Goal: Task Accomplishment & Management: Manage account settings

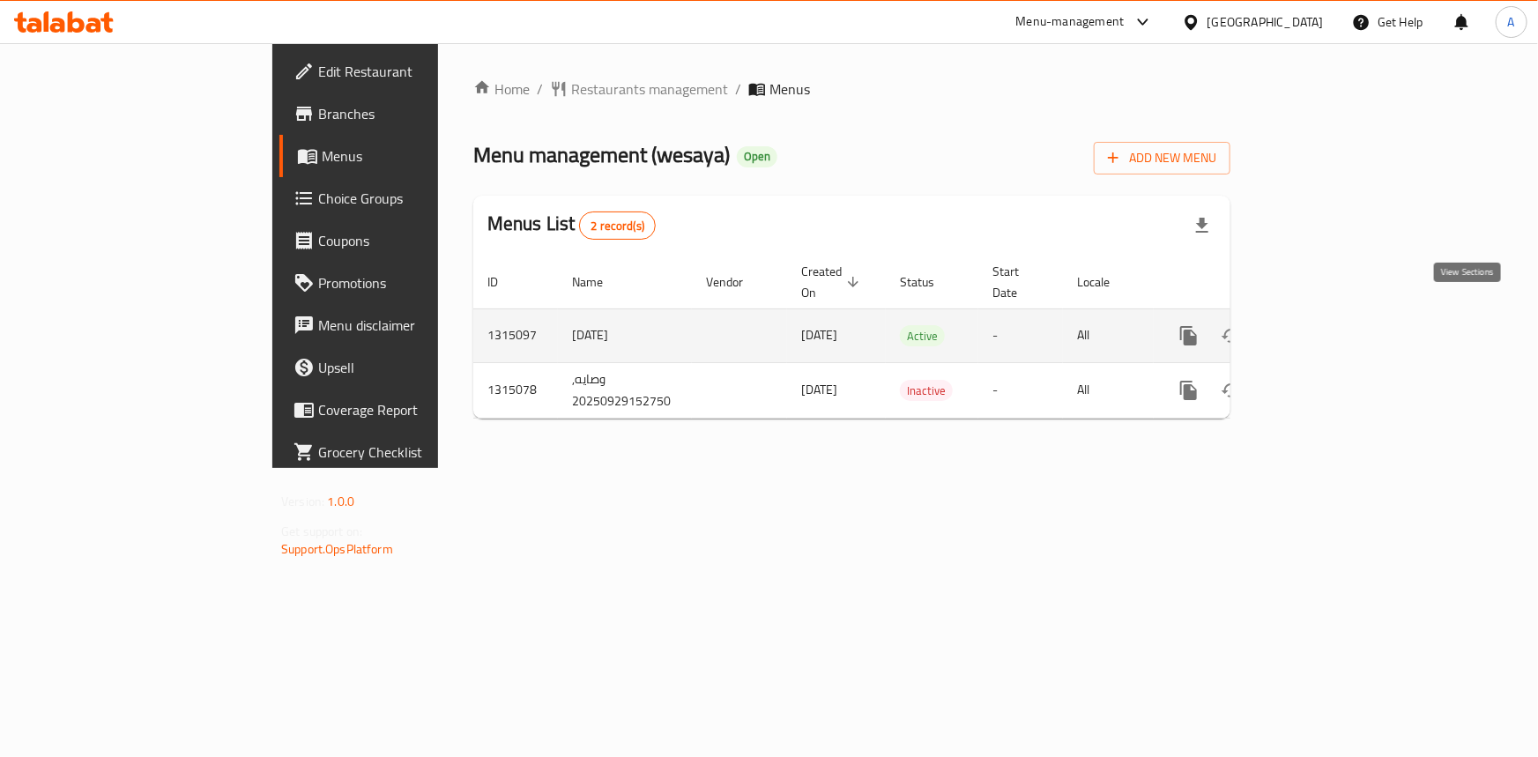
click at [1324, 328] on icon "enhanced table" at bounding box center [1316, 336] width 16 height 16
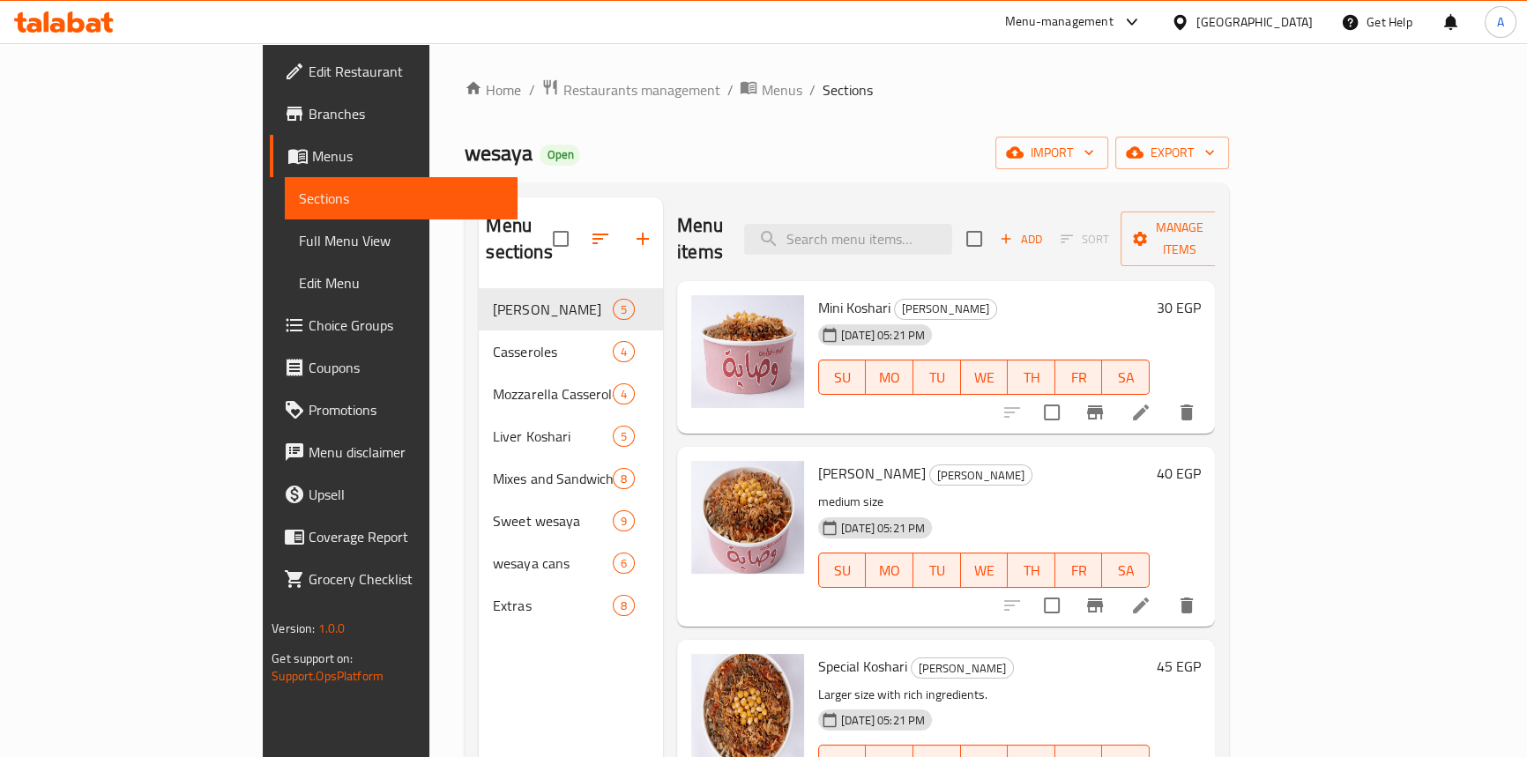
click at [299, 242] on span "Full Menu View" at bounding box center [401, 240] width 205 height 21
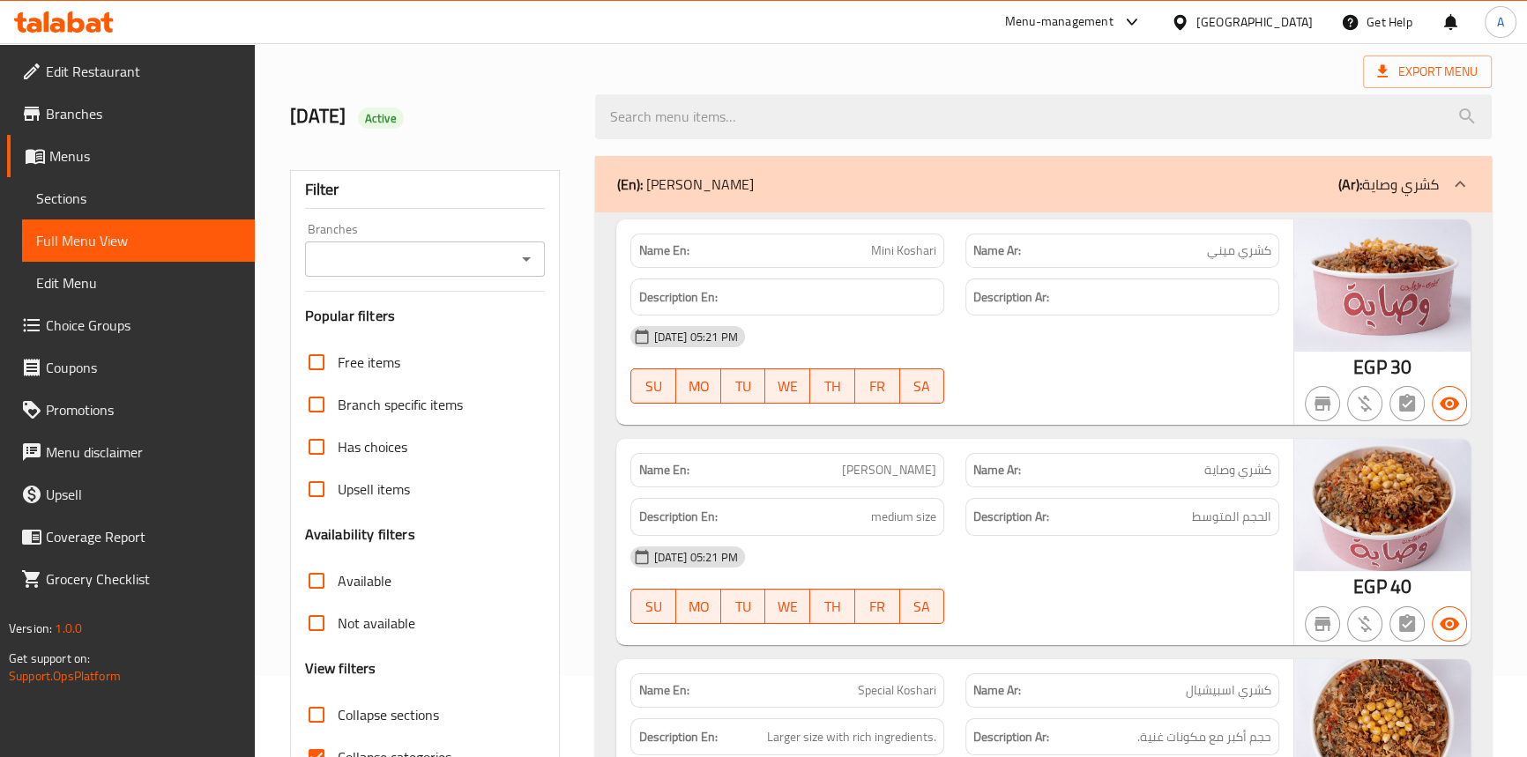
scroll to position [160, 0]
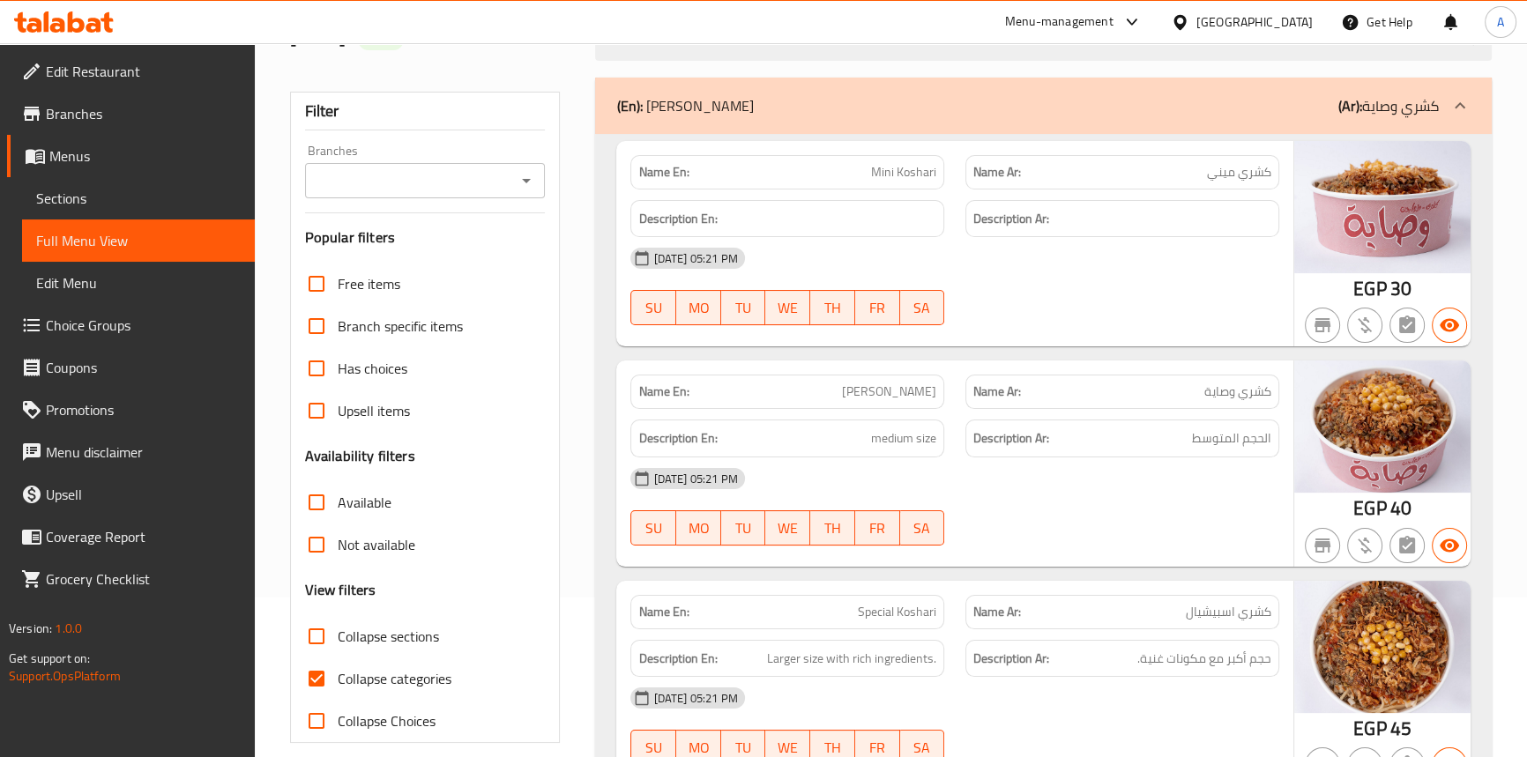
click at [301, 672] on input "Collapse categories" at bounding box center [316, 679] width 42 height 42
checkbox input "false"
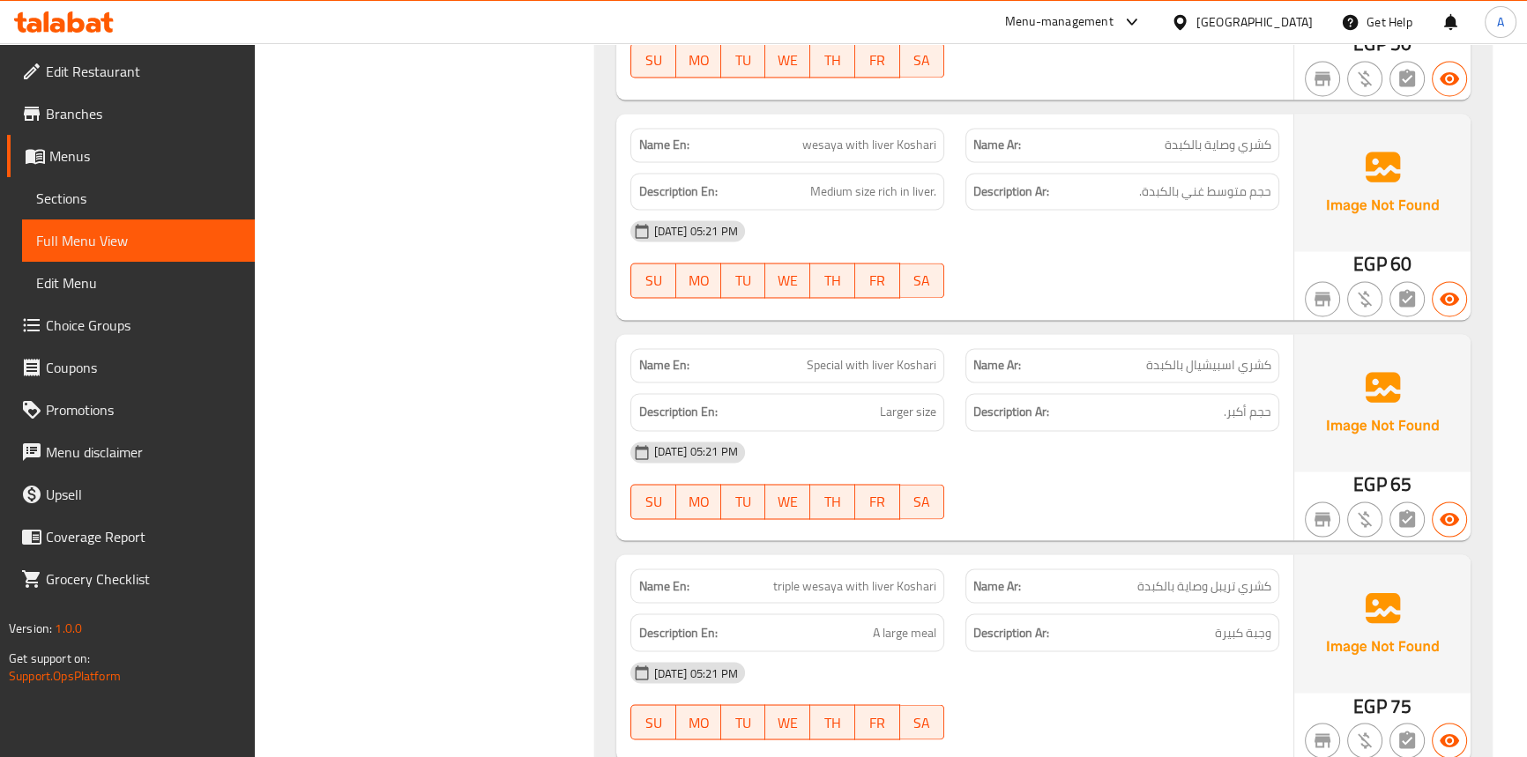
scroll to position [4006, 0]
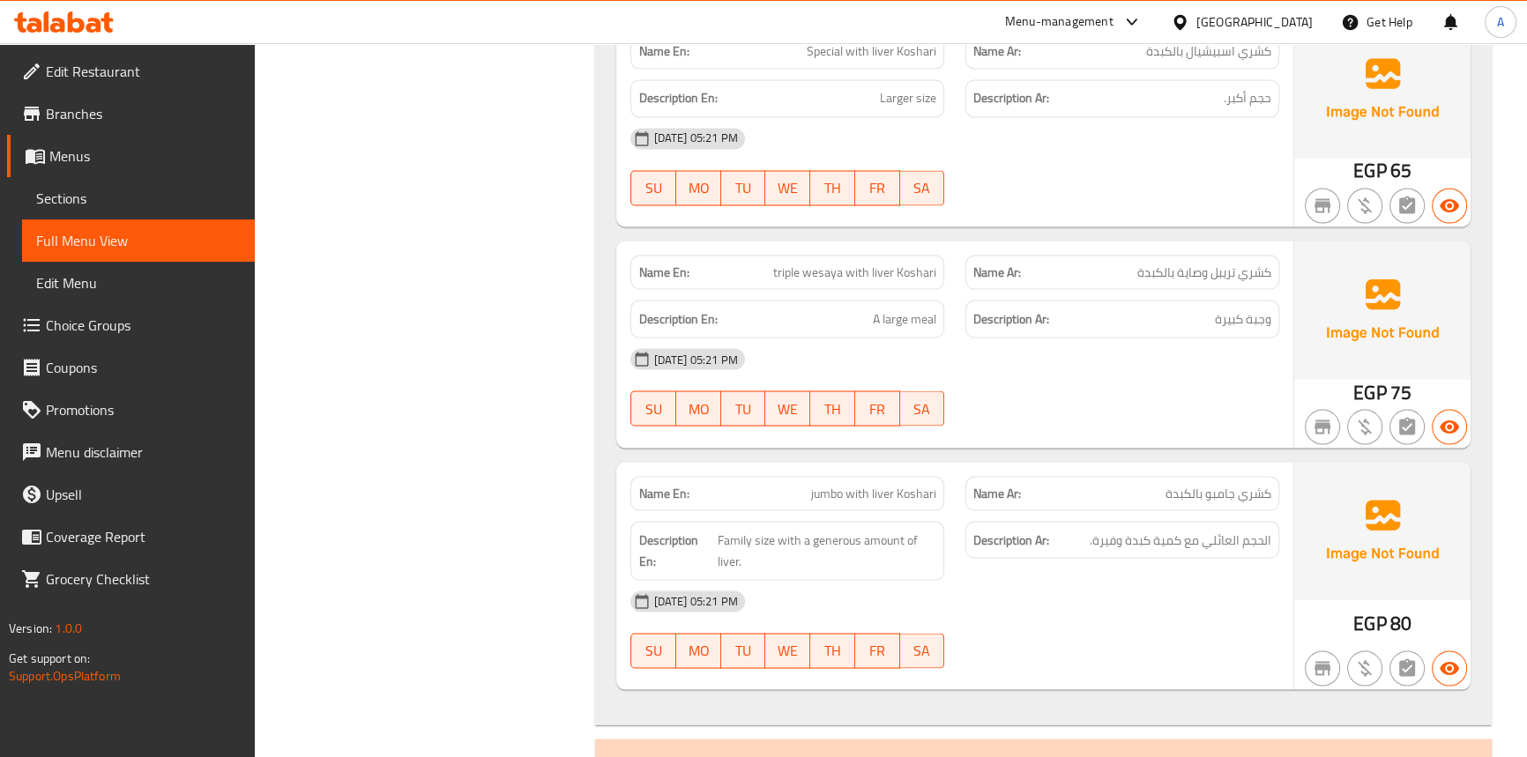
click at [1268, 484] on span "كشري جامبو بالكبدة" at bounding box center [1218, 493] width 106 height 19
click at [1264, 529] on span "الحجم العائلي مع كمية كبدة وفيرة." at bounding box center [1180, 540] width 182 height 22
click at [1229, 529] on span "الحجم العائلي مع كمية كبدة وفيرة." at bounding box center [1180, 540] width 182 height 22
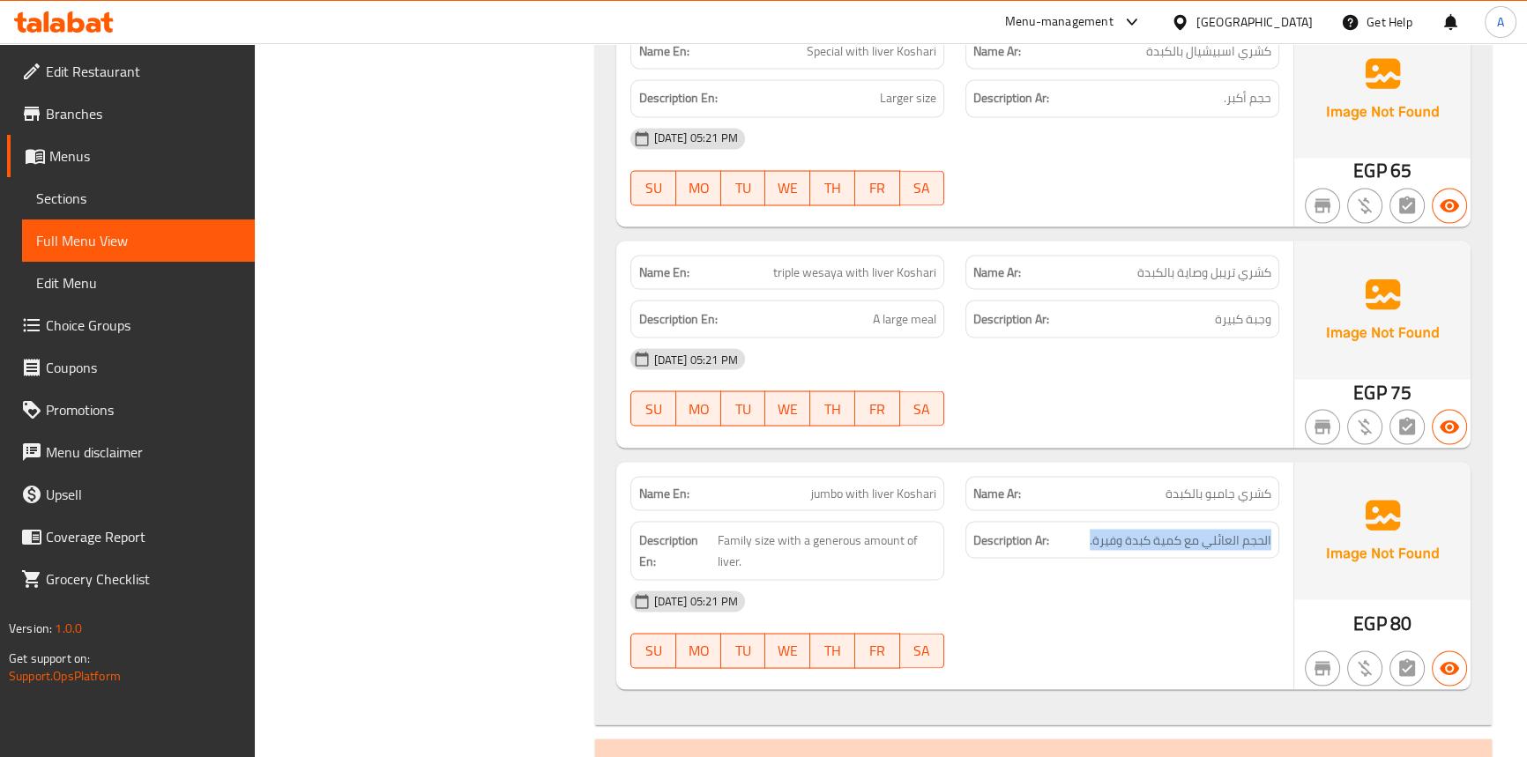
click at [1225, 567] on div "Description Ar: الحجم العائلي مع كمية كبدة وفيرة." at bounding box center [1122, 550] width 335 height 80
click at [886, 490] on span "jumbo with liver Koshari" at bounding box center [873, 493] width 125 height 19
copy span "jumbo with liver Koshari"
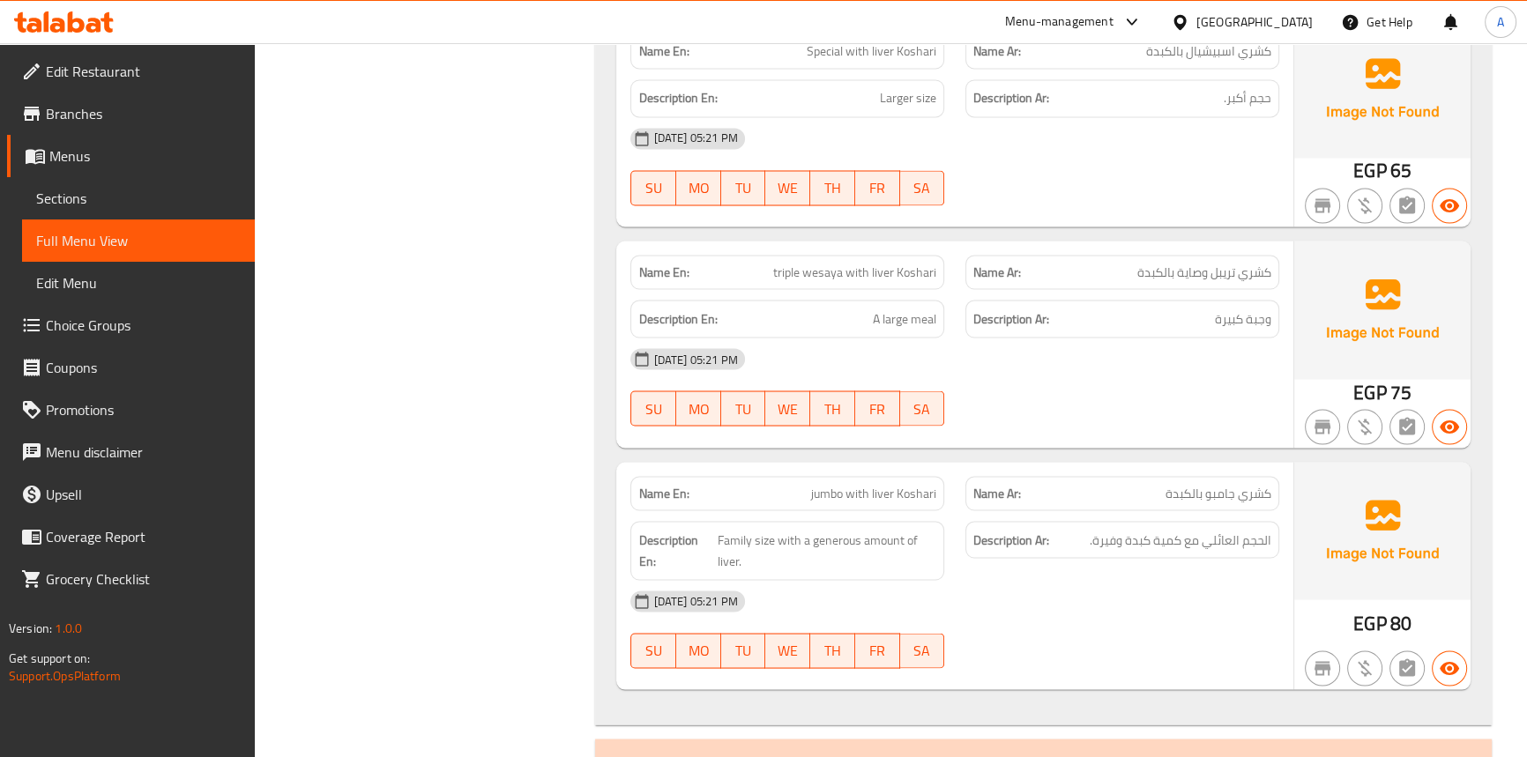
click at [1238, 362] on div "[DATE] 05:21 PM" at bounding box center [954, 359] width 669 height 42
click at [115, 196] on span "Sections" at bounding box center [138, 198] width 205 height 21
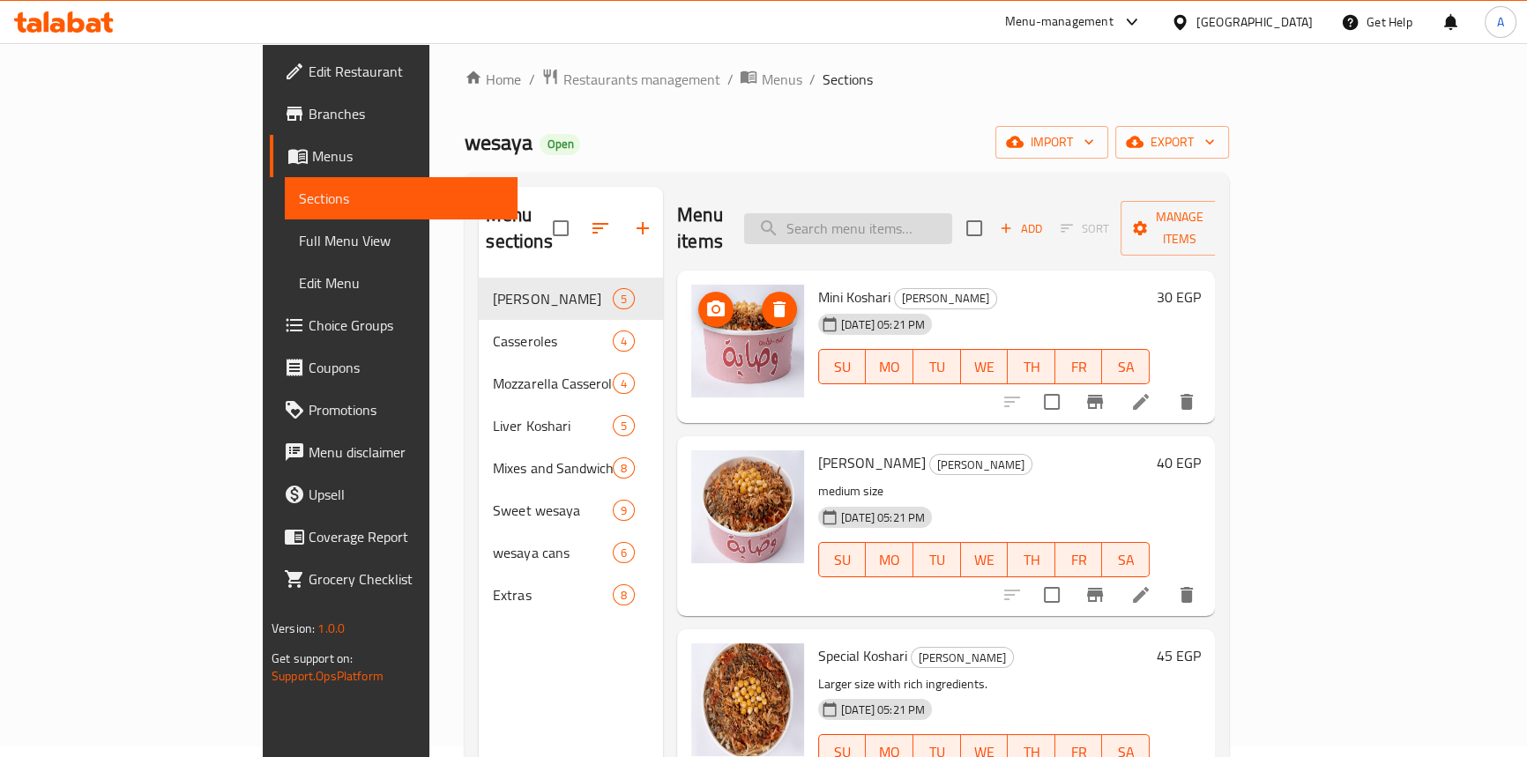
scroll to position [7, 0]
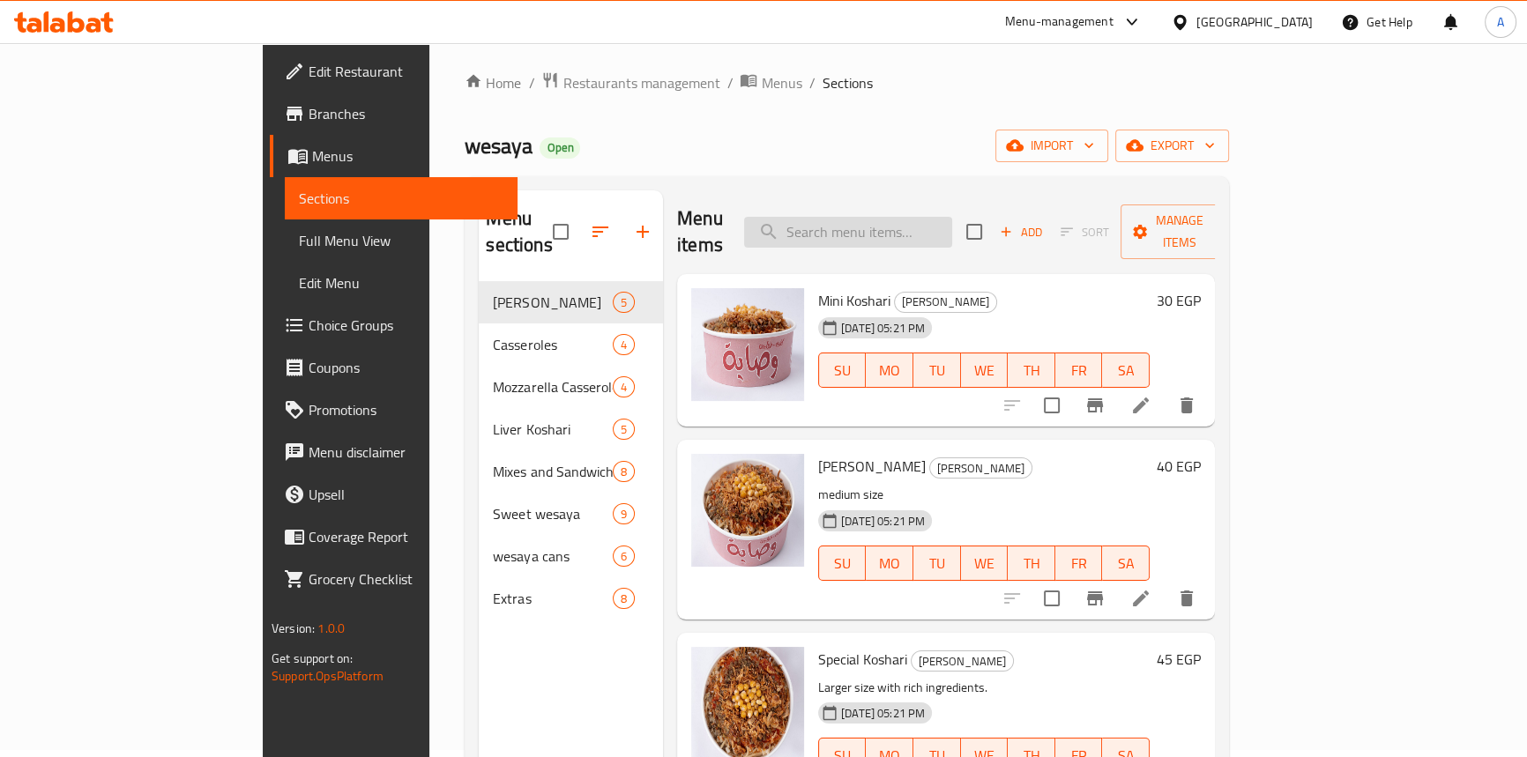
click at [888, 219] on input "search" at bounding box center [848, 232] width 208 height 31
paste input "jumbo with liver Koshari"
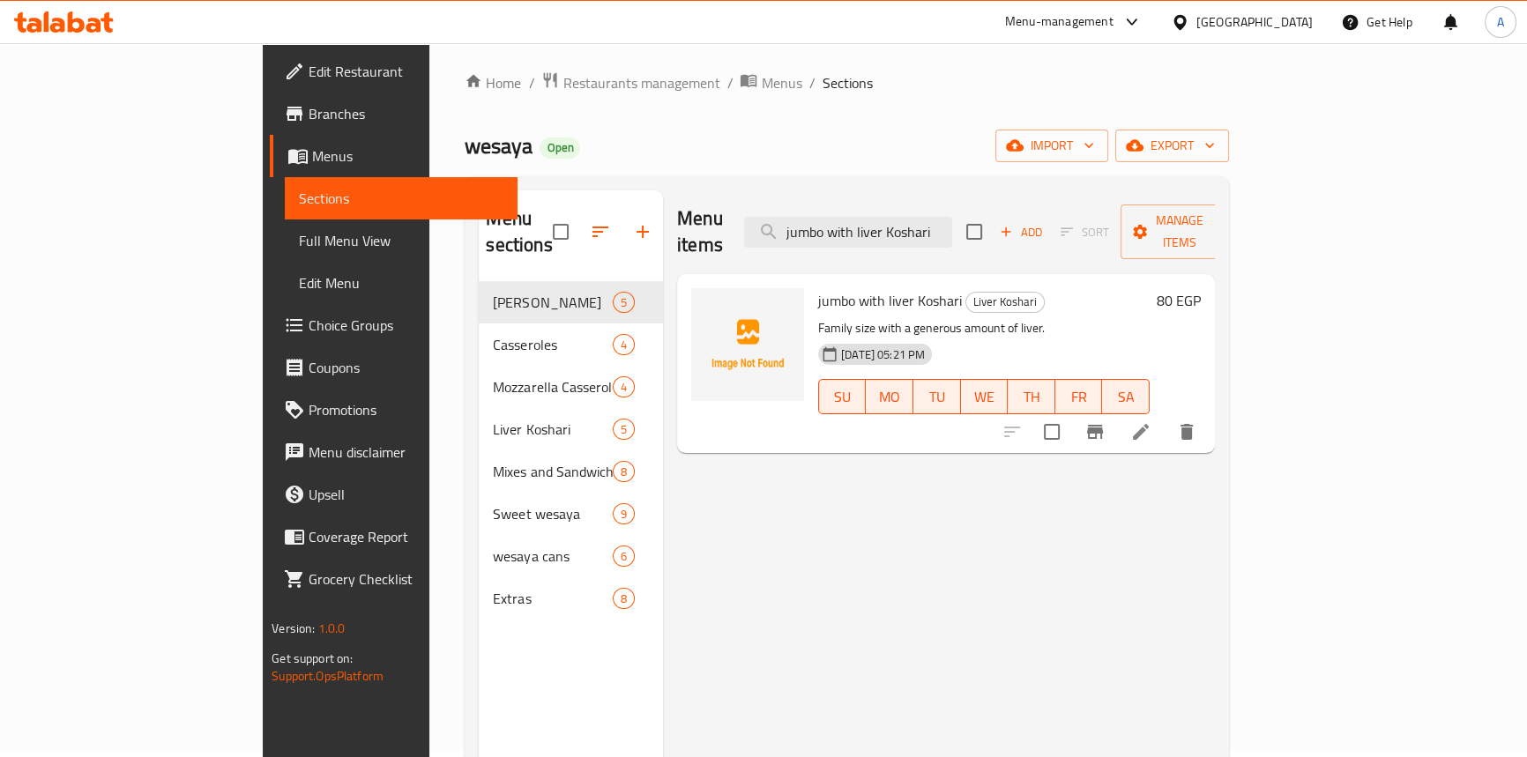
type input "jumbo with liver Koshari"
click at [1151, 421] on icon at bounding box center [1140, 431] width 21 height 21
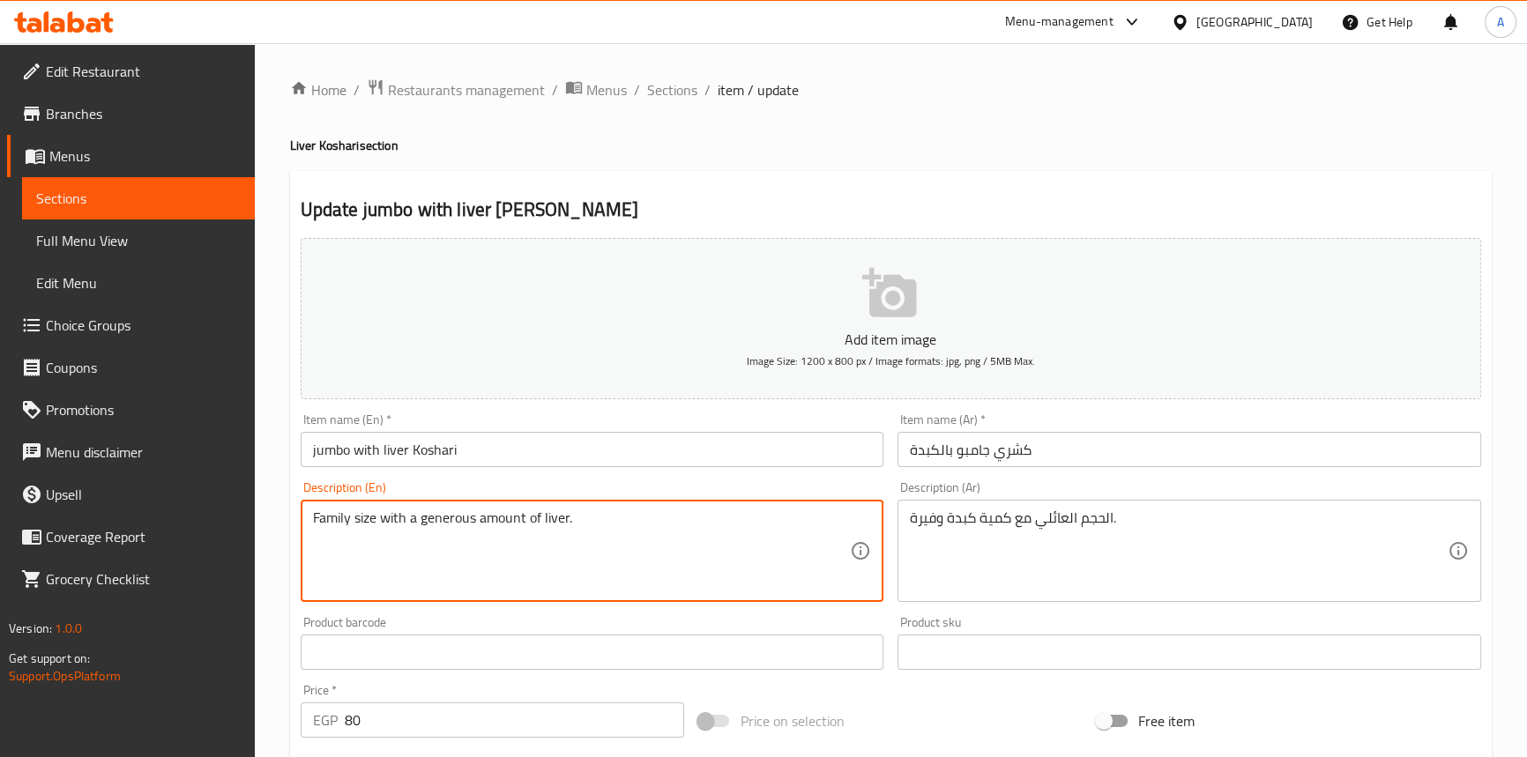
click at [365, 515] on textarea "Family size with a generous amount of liver." at bounding box center [582, 551] width 538 height 84
click at [316, 515] on textarea "Family size with a generous amount of liver." at bounding box center [582, 551] width 538 height 84
click at [331, 449] on input "jumbo with liver Koshari" at bounding box center [593, 449] width 584 height 35
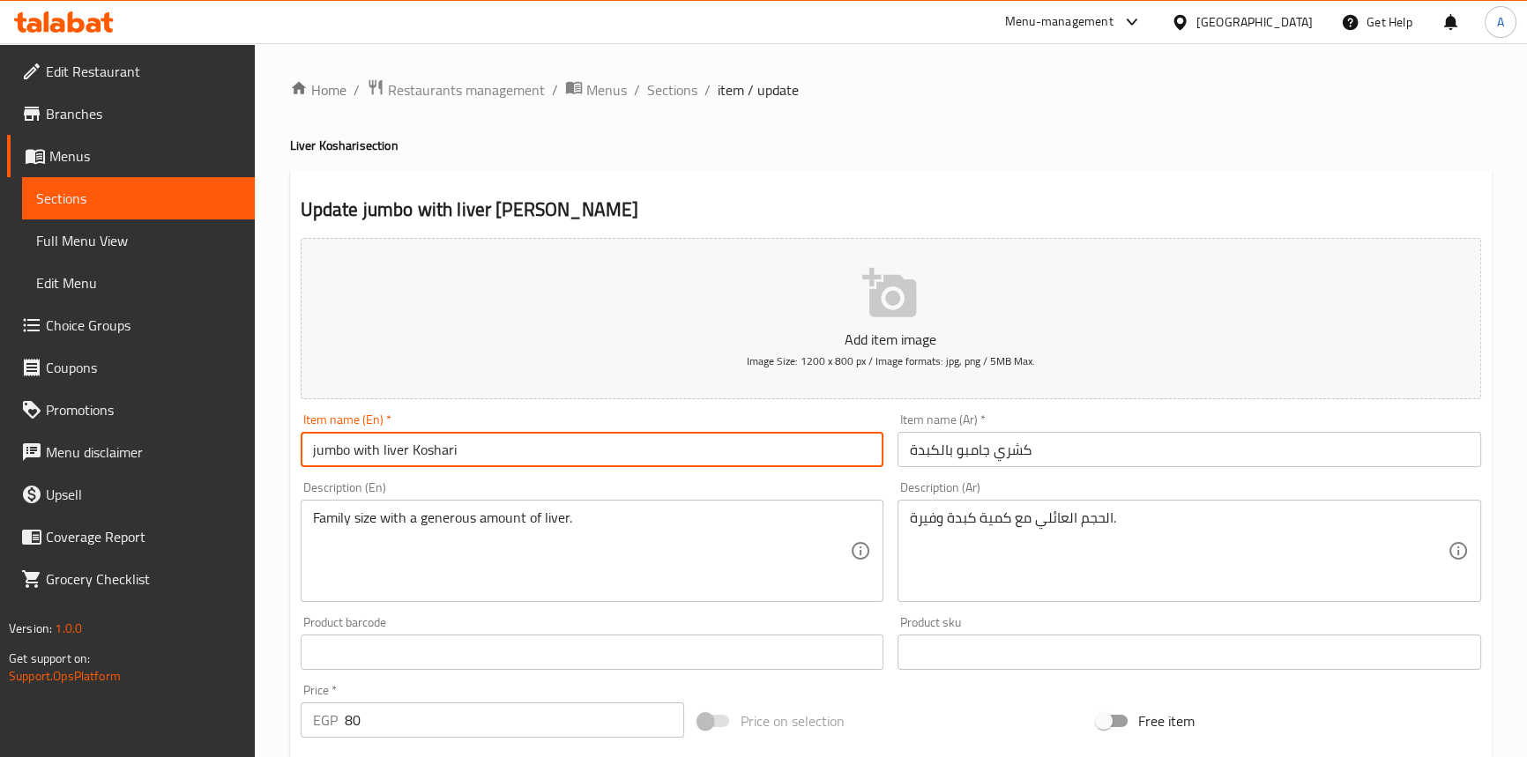
click at [331, 449] on input "jumbo with liver Koshari" at bounding box center [593, 449] width 584 height 35
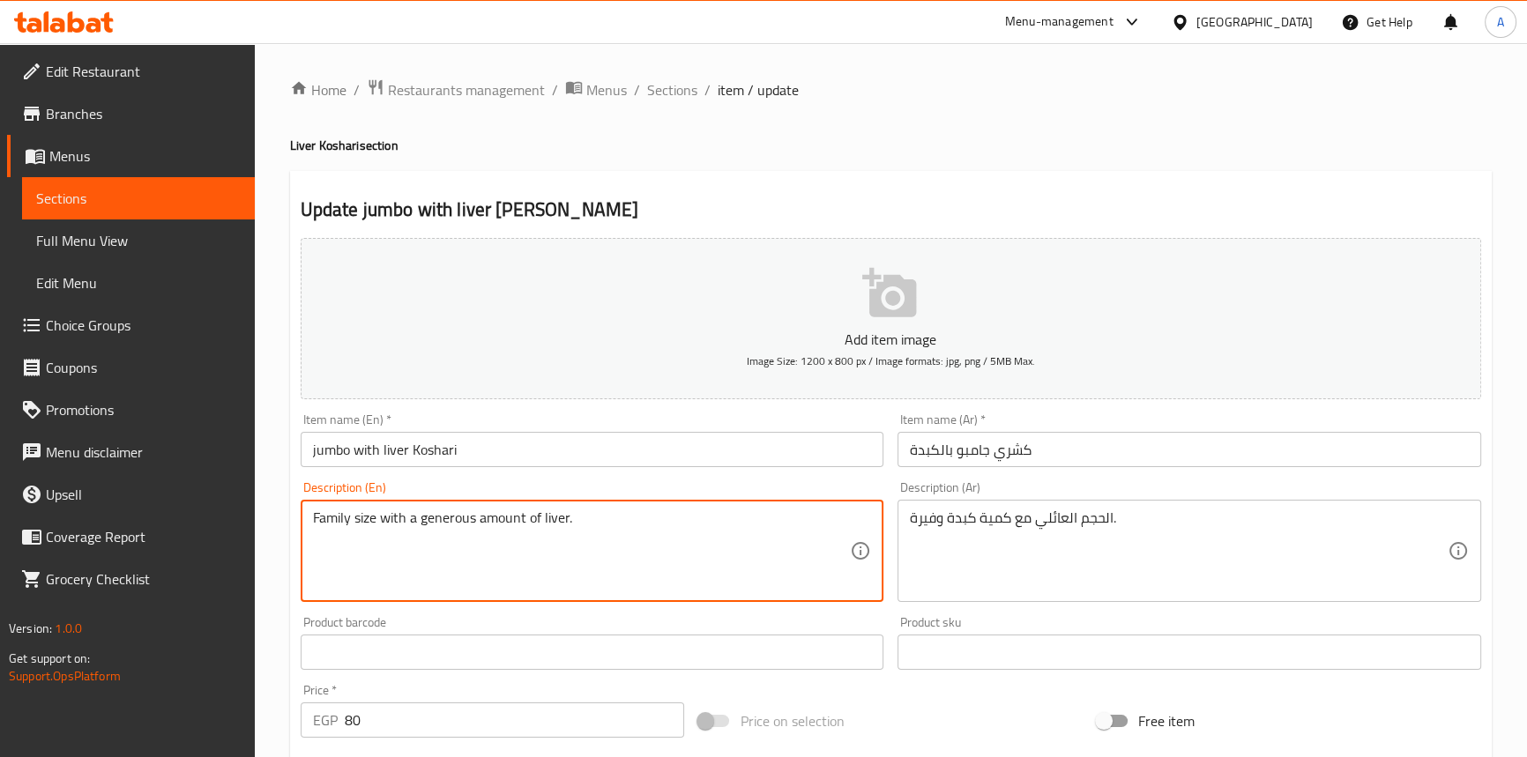
click at [440, 559] on textarea "Family size with a generous amount of liver." at bounding box center [582, 551] width 538 height 84
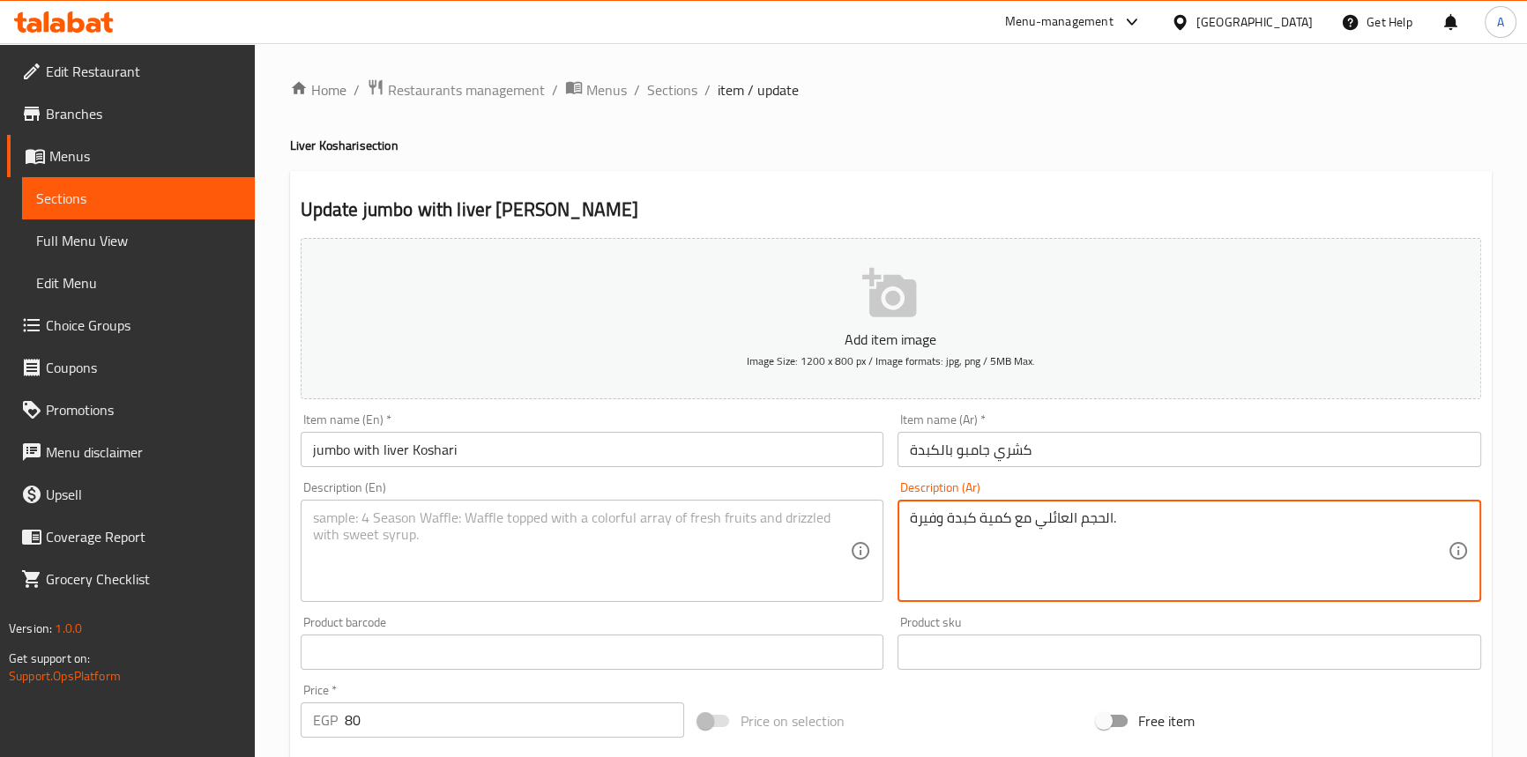
click at [973, 544] on textarea "الحجم العائلي مع كمية كبدة وفيرة." at bounding box center [1179, 551] width 538 height 84
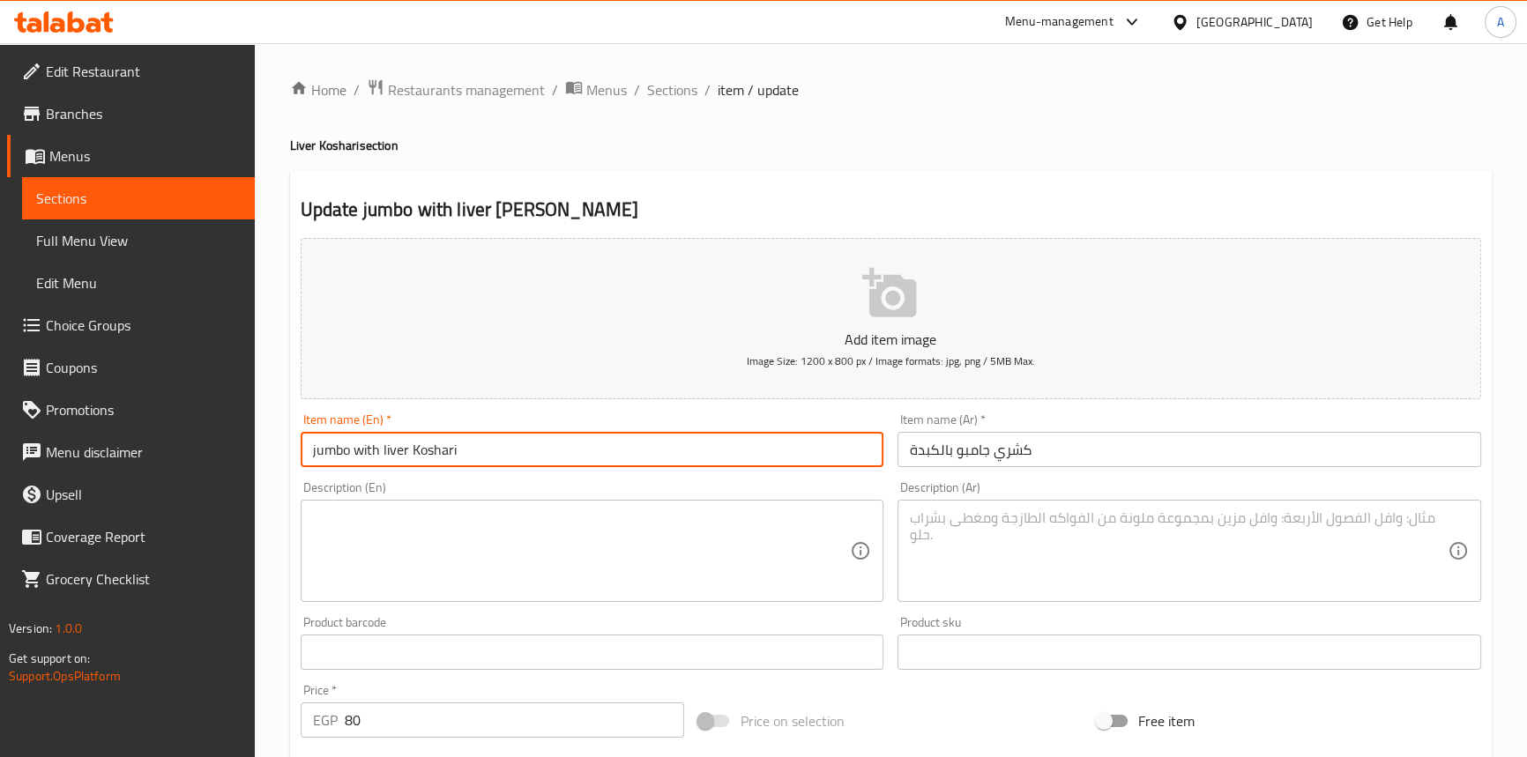
click at [725, 465] on input "jumbo with liver Koshari" at bounding box center [593, 449] width 584 height 35
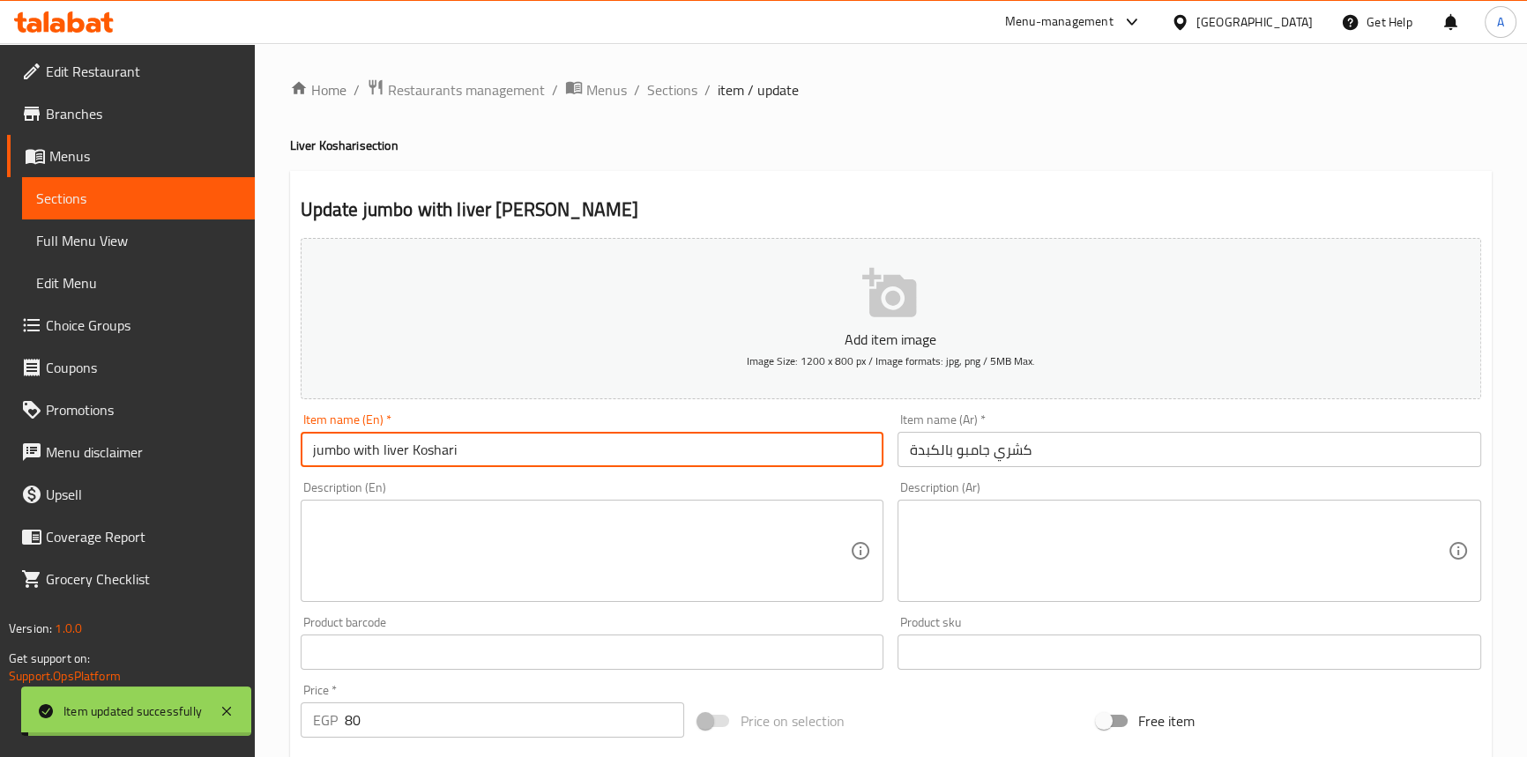
drag, startPoint x: 125, startPoint y: 246, endPoint x: 789, endPoint y: 124, distance: 674.8
click at [125, 246] on span "Full Menu View" at bounding box center [138, 240] width 205 height 21
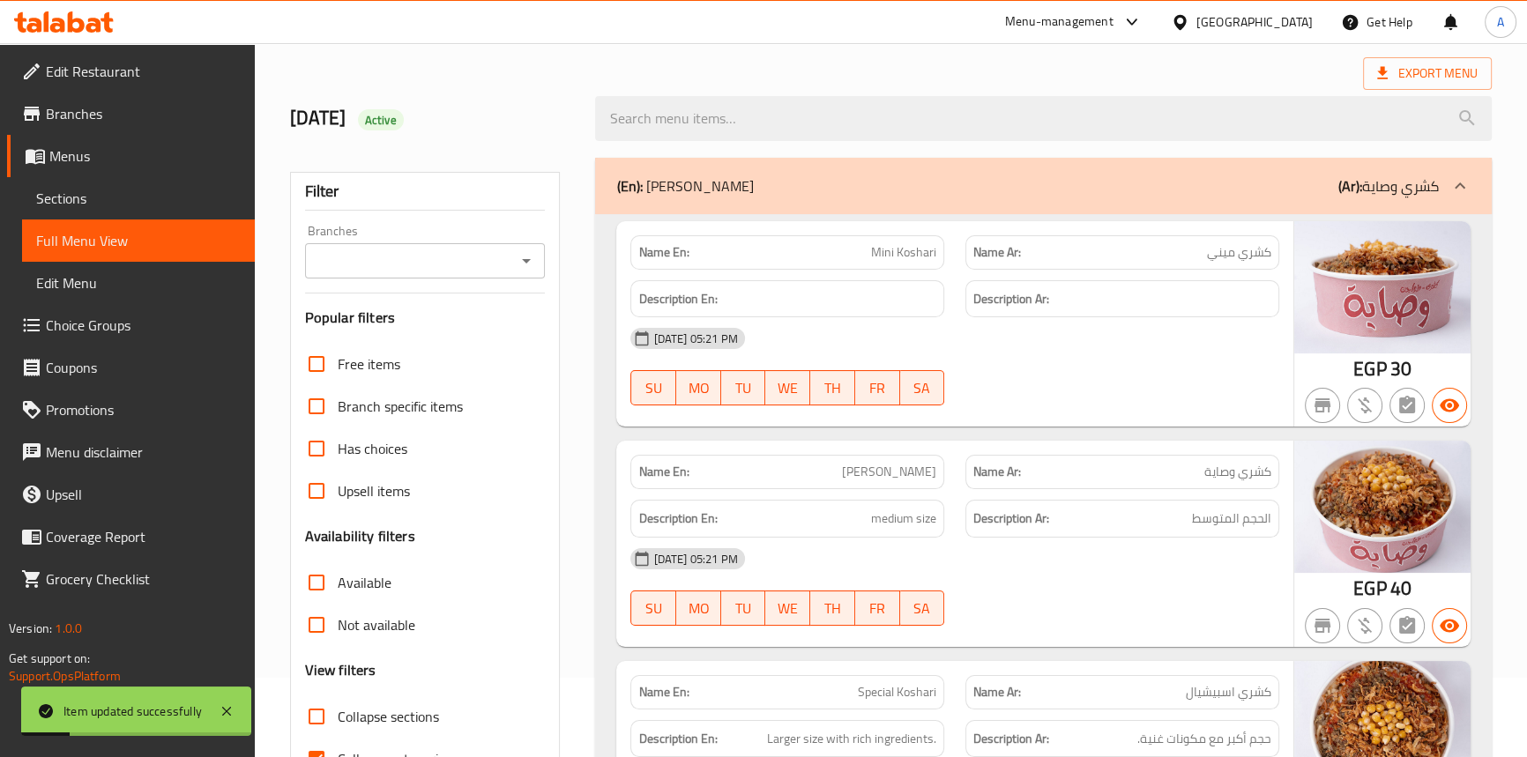
scroll to position [320, 0]
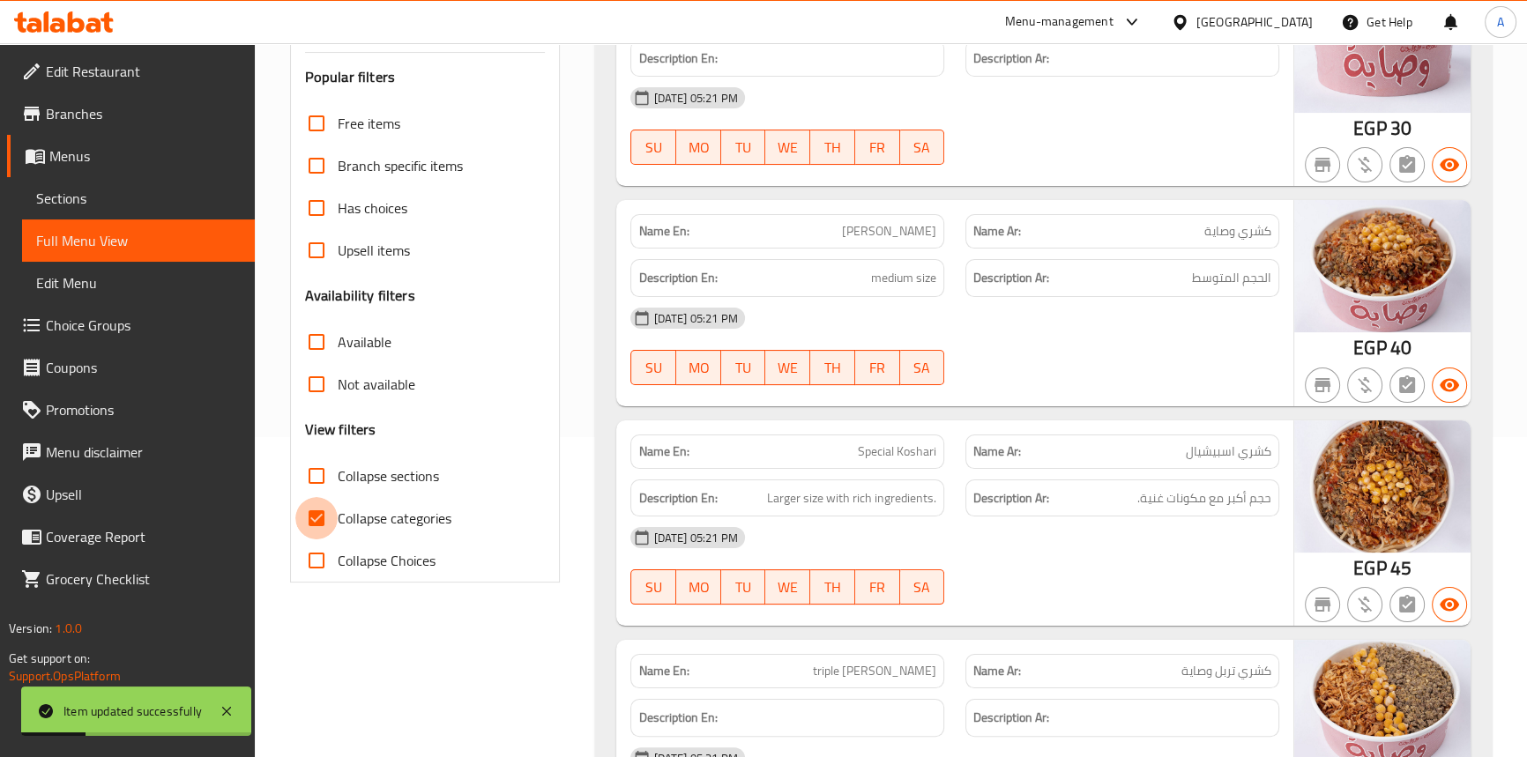
click at [318, 522] on input "Collapse categories" at bounding box center [316, 518] width 42 height 42
checkbox input "false"
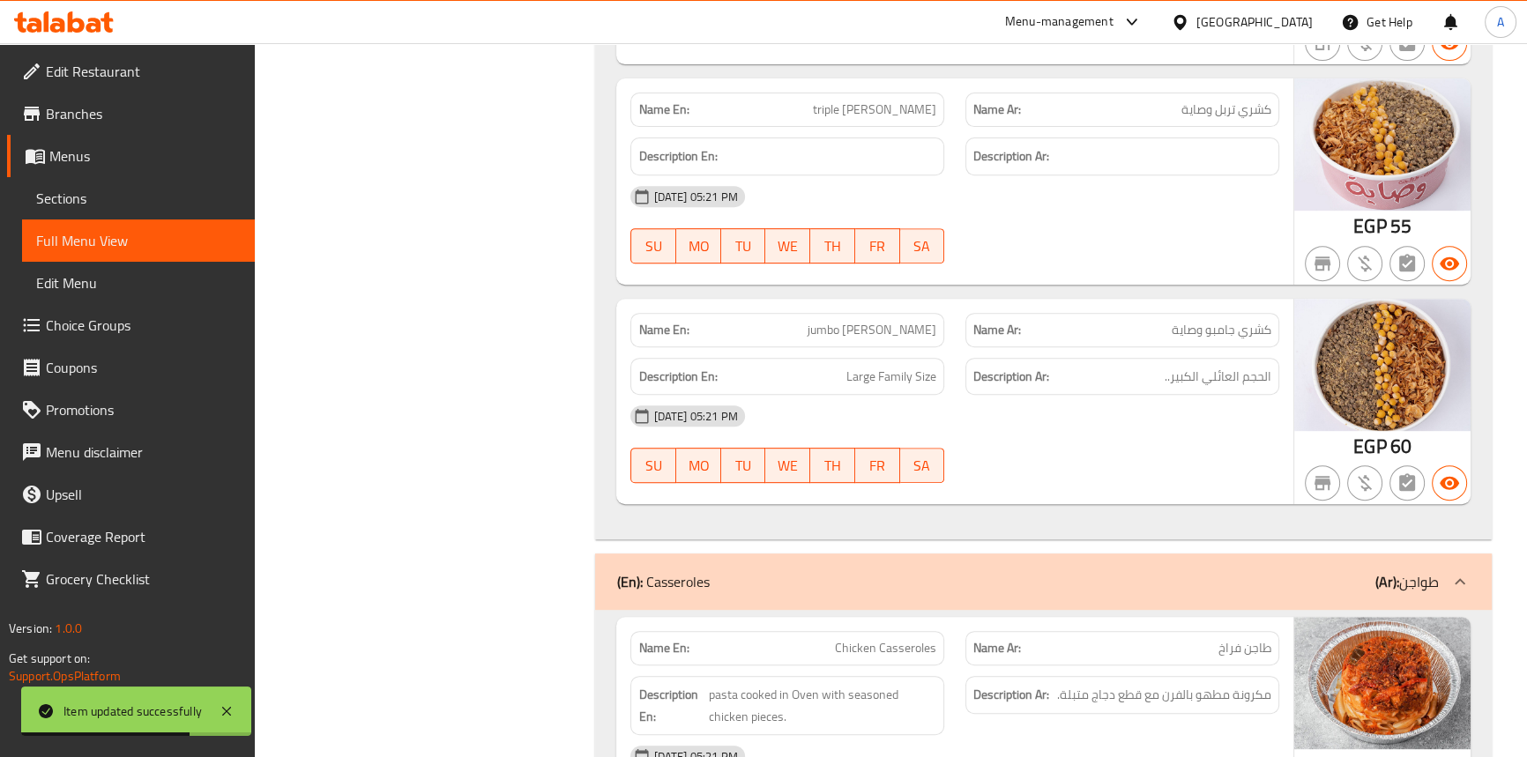
scroll to position [4112, 0]
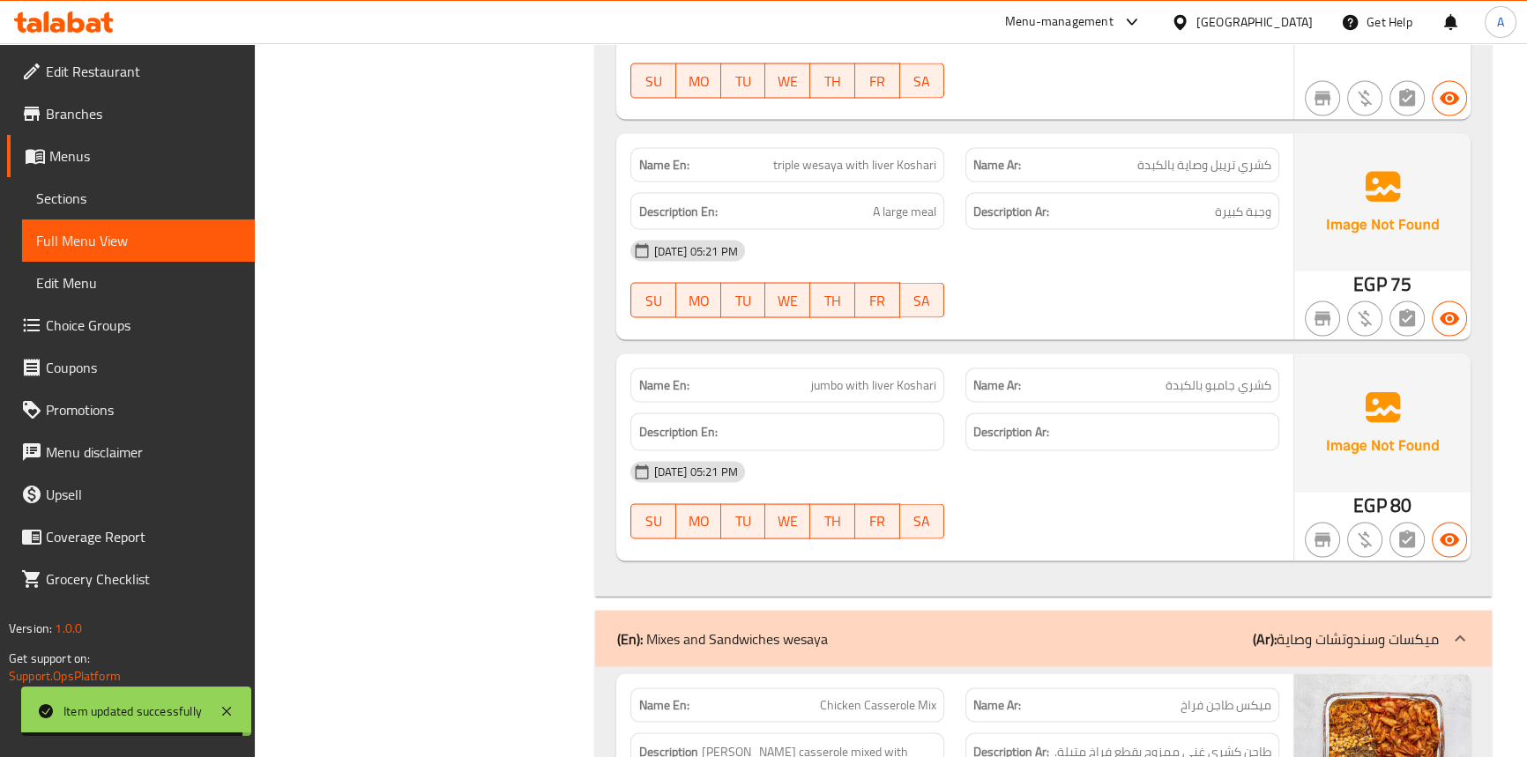
click at [1136, 254] on div "[DATE] 05:21 PM" at bounding box center [954, 250] width 669 height 42
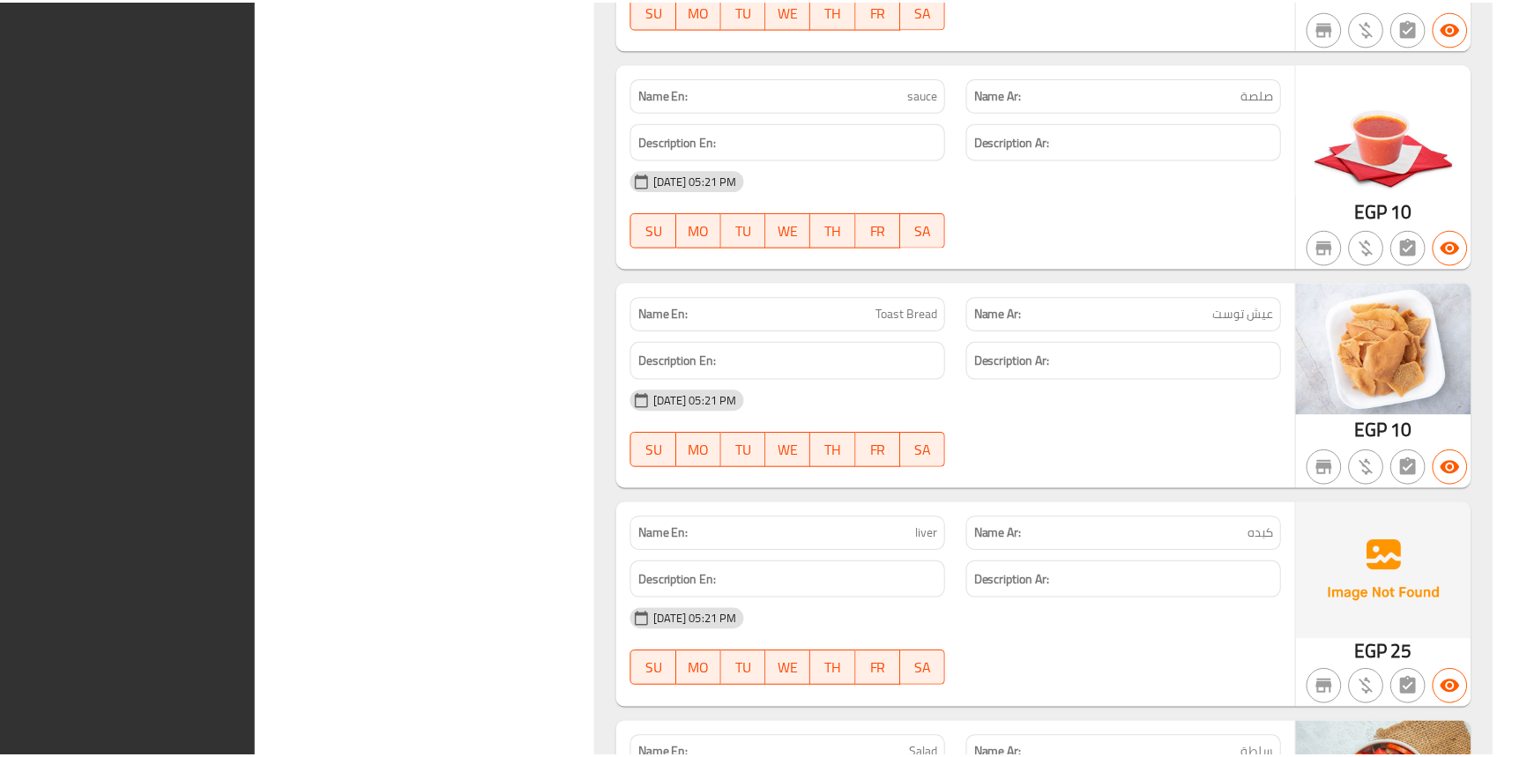
scroll to position [11430, 0]
